Goal: Transaction & Acquisition: Subscribe to service/newsletter

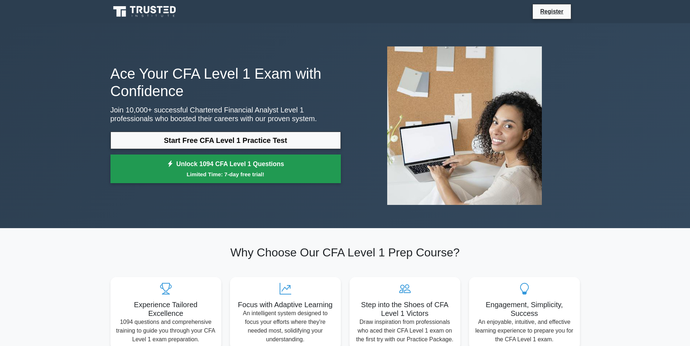
click at [277, 173] on small "Limited Time: 7-day free trial!" at bounding box center [226, 174] width 212 height 8
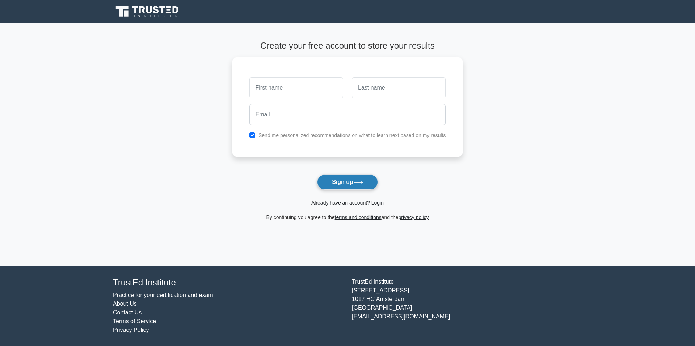
click at [354, 178] on button "Sign up" at bounding box center [347, 181] width 61 height 15
click at [318, 183] on button "Sign up" at bounding box center [347, 181] width 61 height 15
click at [362, 187] on button "Sign up" at bounding box center [347, 181] width 61 height 15
